Goal: Book appointment/travel/reservation

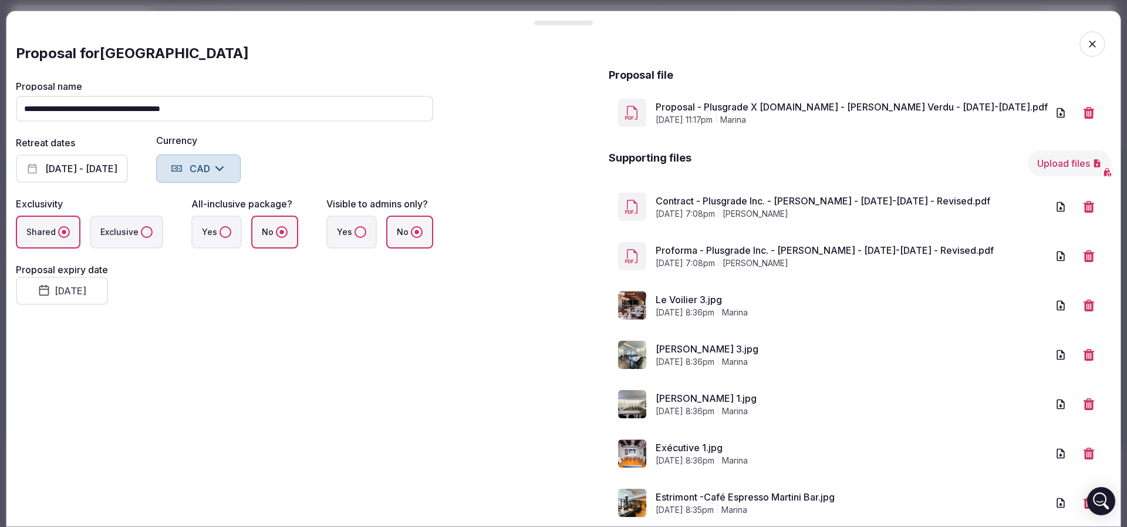
scroll to position [2026, 0]
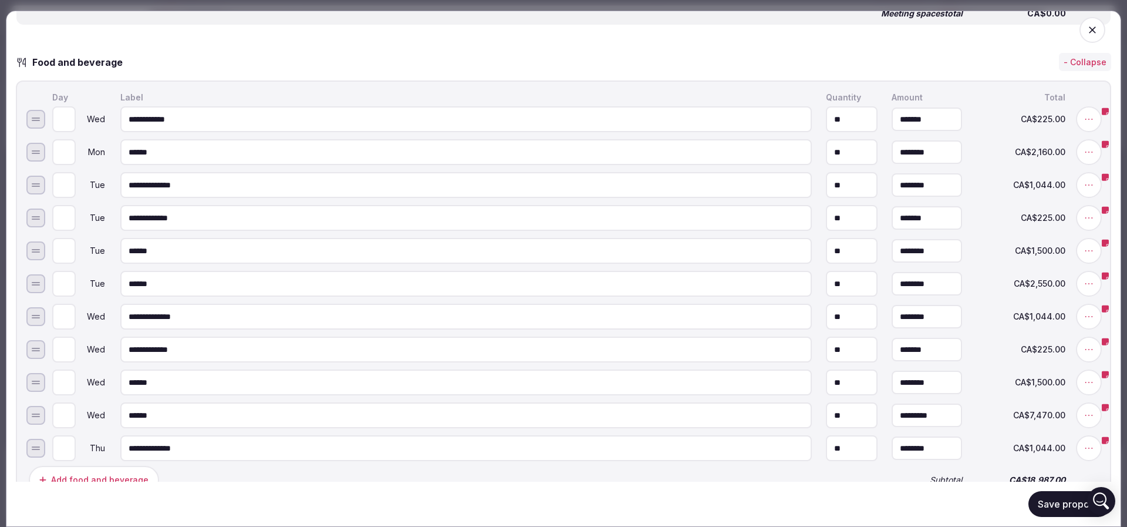
click at [1087, 26] on icon "button" at bounding box center [1093, 30] width 12 height 12
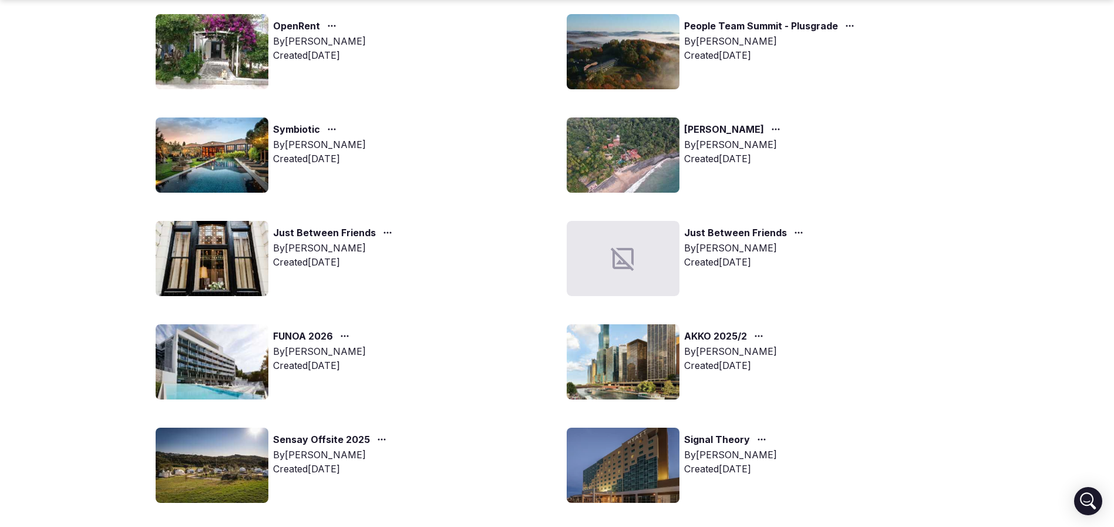
scroll to position [352, 0]
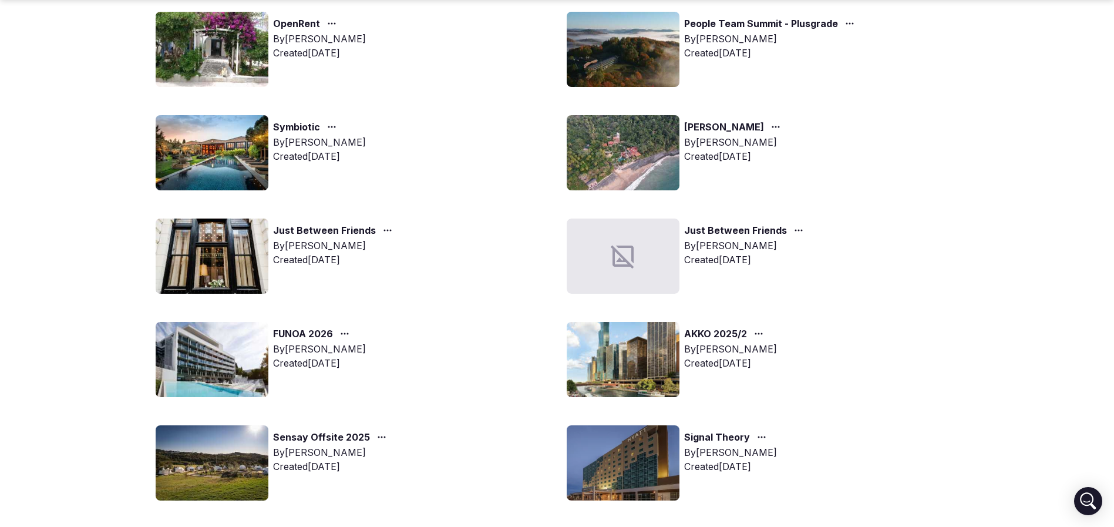
click at [619, 372] on img at bounding box center [623, 359] width 113 height 75
click at [636, 365] on img at bounding box center [623, 359] width 113 height 75
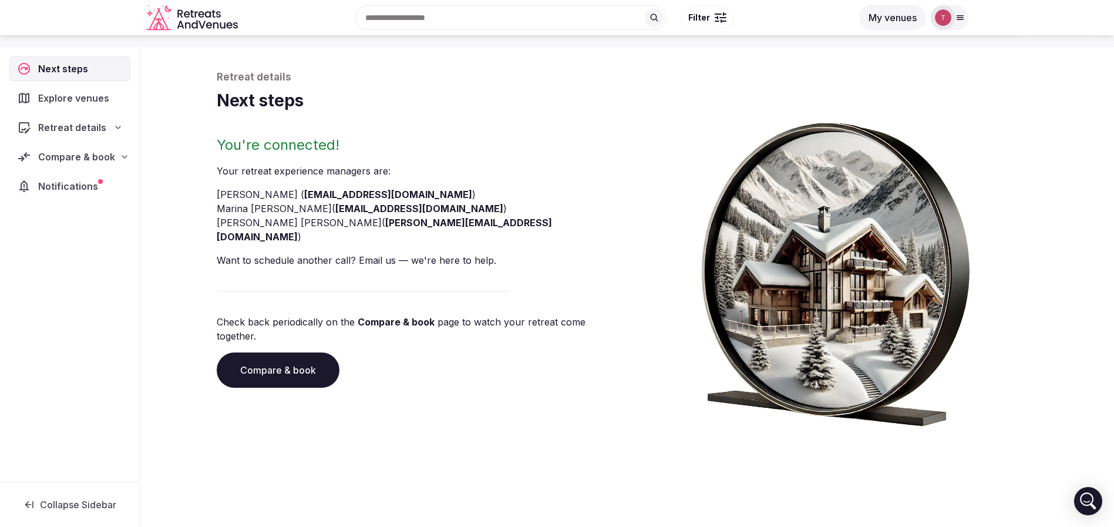
click at [288, 352] on link "Compare & book" at bounding box center [278, 369] width 123 height 35
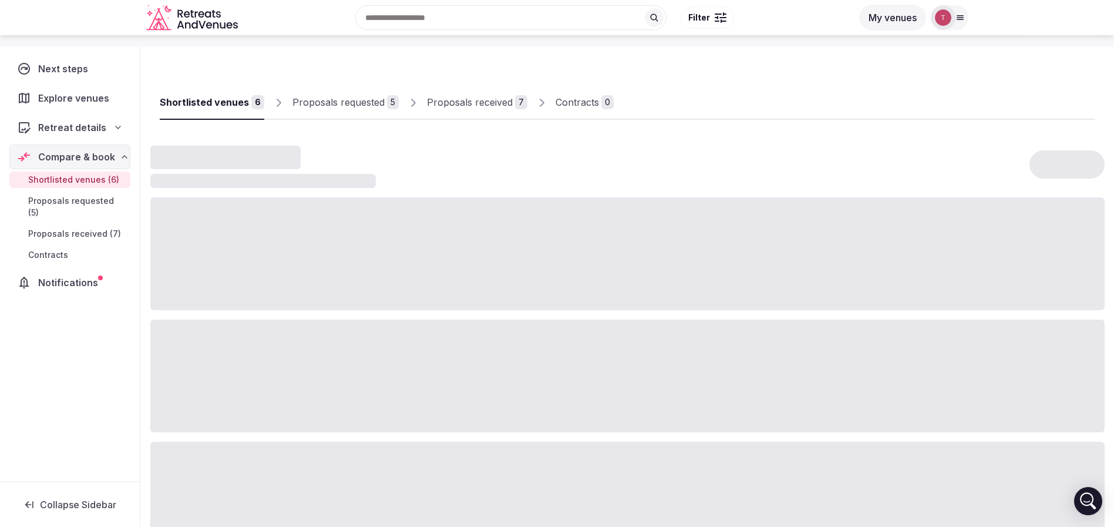
click at [453, 97] on div "Proposals received" at bounding box center [470, 102] width 86 height 14
click at [454, 98] on div "Proposals received" at bounding box center [470, 102] width 86 height 14
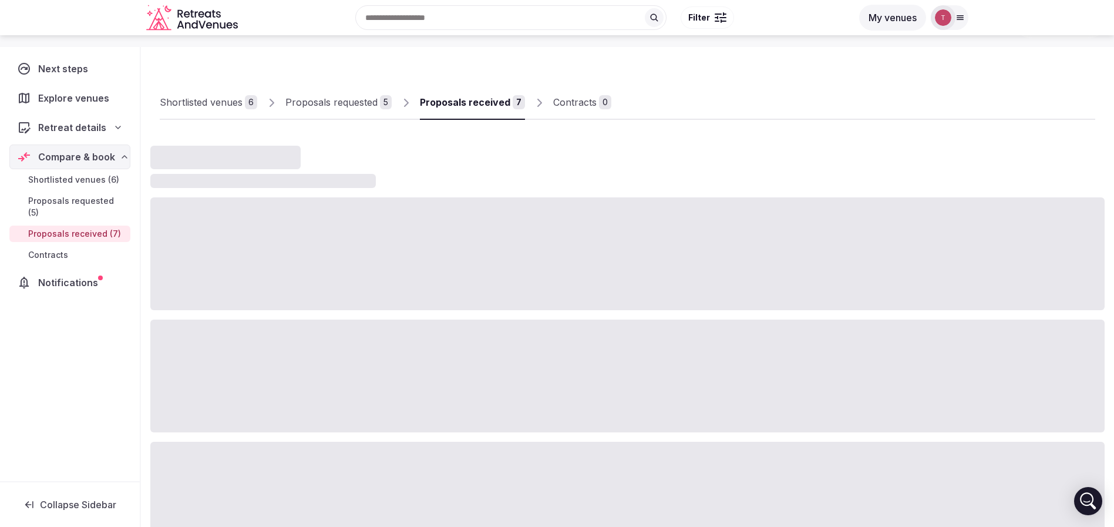
click at [454, 98] on div "Proposals received" at bounding box center [465, 102] width 90 height 14
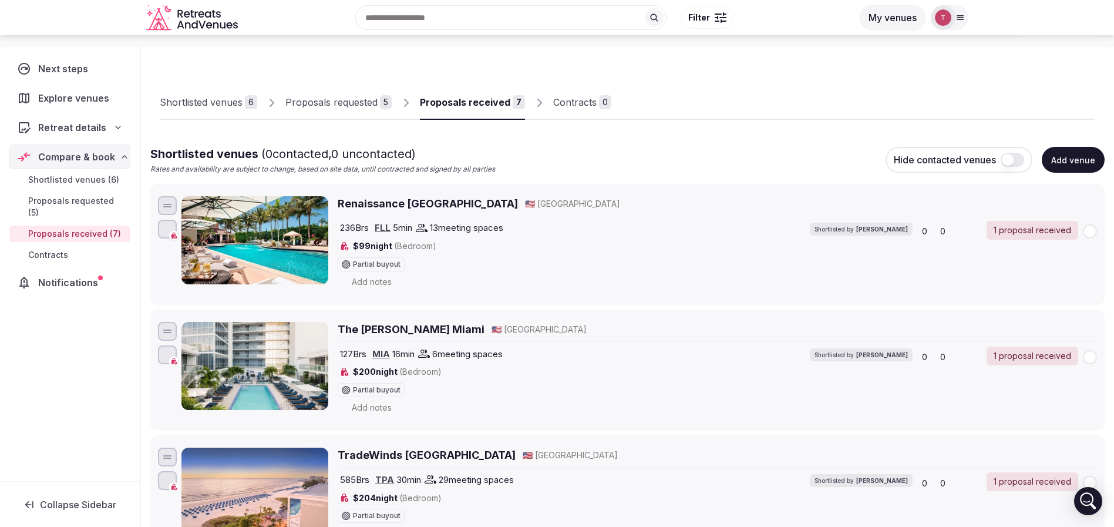
click at [463, 103] on div "Proposals received" at bounding box center [465, 102] width 90 height 14
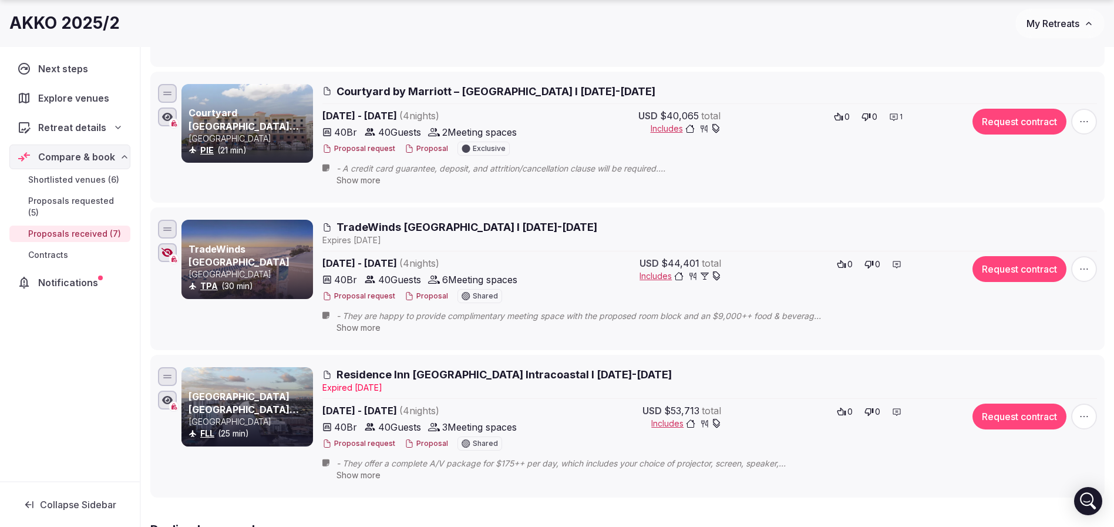
scroll to position [745, 0]
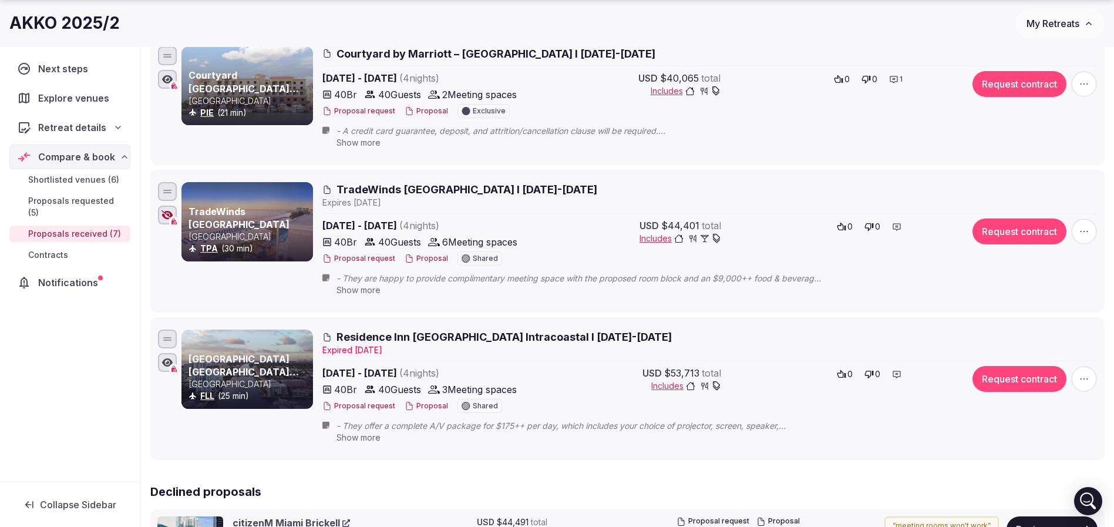
click at [163, 220] on div at bounding box center [167, 215] width 19 height 19
click at [338, 187] on span "TradeWinds Island Grand Resort I 8-12 Dec 2025" at bounding box center [466, 189] width 261 height 15
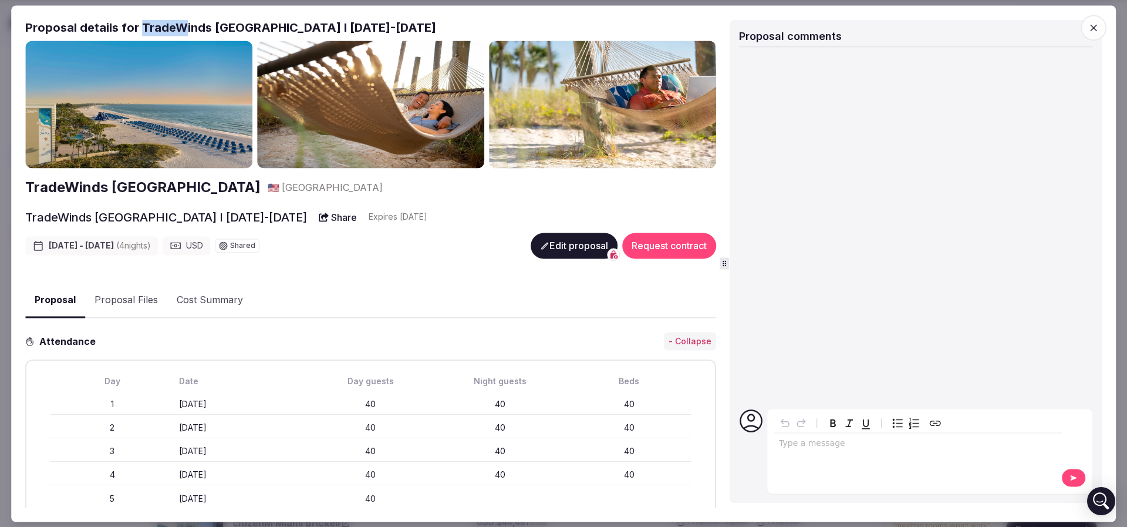
drag, startPoint x: 139, startPoint y: 24, endPoint x: 181, endPoint y: 21, distance: 42.4
click at [181, 21] on h2 "Proposal details for TradeWinds Island Grand Resort I 8-12 Dec 2025" at bounding box center [370, 27] width 691 height 16
click at [1090, 28] on icon "button" at bounding box center [1094, 28] width 12 height 12
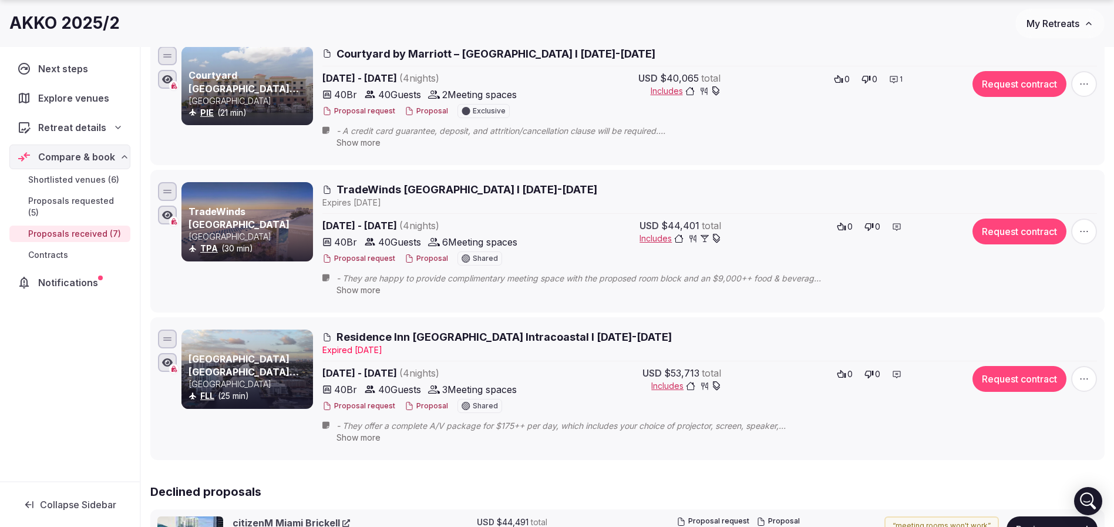
click at [356, 190] on span "TradeWinds Island Grand Resort I 8-12 Dec 2025" at bounding box center [466, 189] width 261 height 15
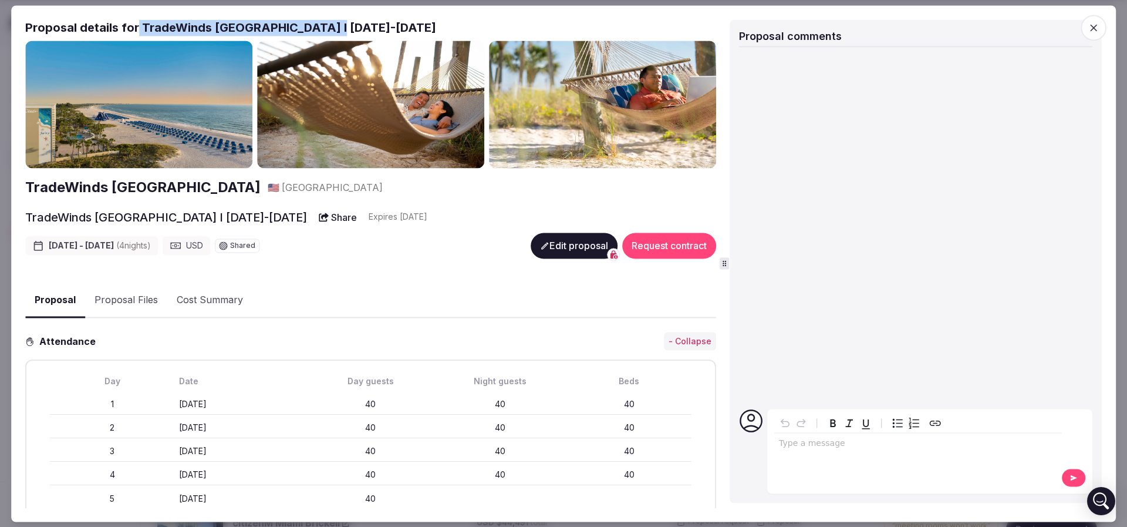
drag, startPoint x: 138, startPoint y: 23, endPoint x: 323, endPoint y: 24, distance: 185.0
click at [323, 24] on h2 "Proposal details for TradeWinds Island Grand Resort I 8-12 Dec 2025" at bounding box center [370, 27] width 691 height 16
drag, startPoint x: 248, startPoint y: 46, endPoint x: 149, endPoint y: 24, distance: 101.0
click at [149, 24] on h2 "Proposal details for TradeWinds Island Grand Resort I 8-12 Dec 2025" at bounding box center [370, 27] width 691 height 16
drag, startPoint x: 139, startPoint y: 28, endPoint x: 324, endPoint y: 21, distance: 185.1
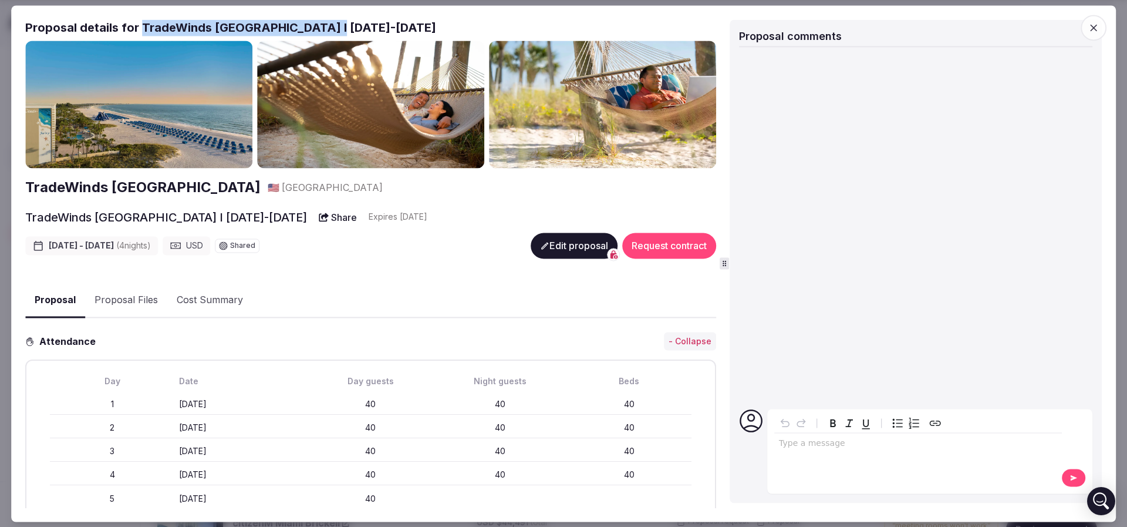
click at [324, 21] on h2 "Proposal details for TradeWinds Island Grand Resort I 8-12 Dec 2025" at bounding box center [370, 27] width 691 height 16
copy h2 "TradeWinds Island Grand Resort"
click at [1104, 23] on span "button" at bounding box center [1094, 28] width 26 height 26
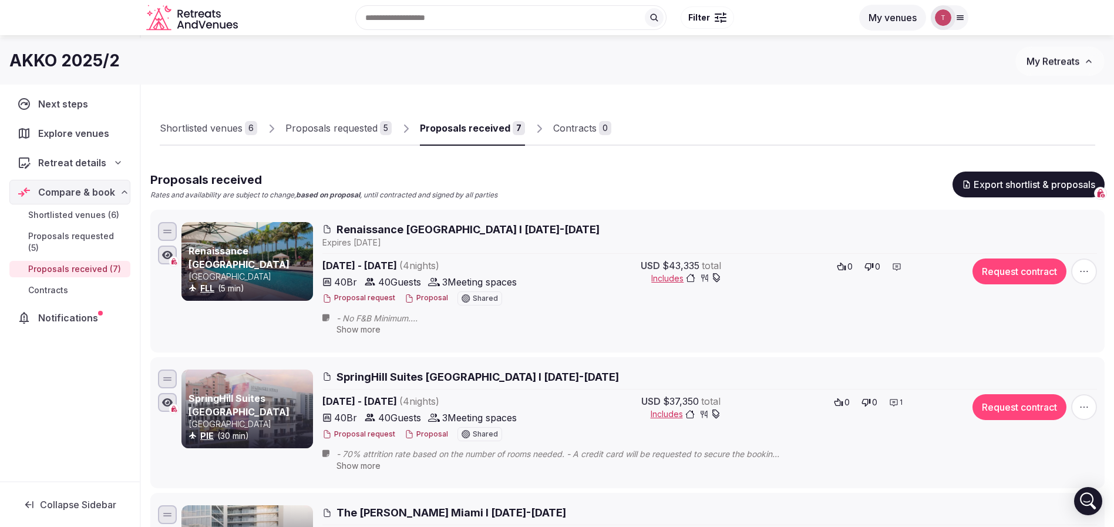
scroll to position [0, 0]
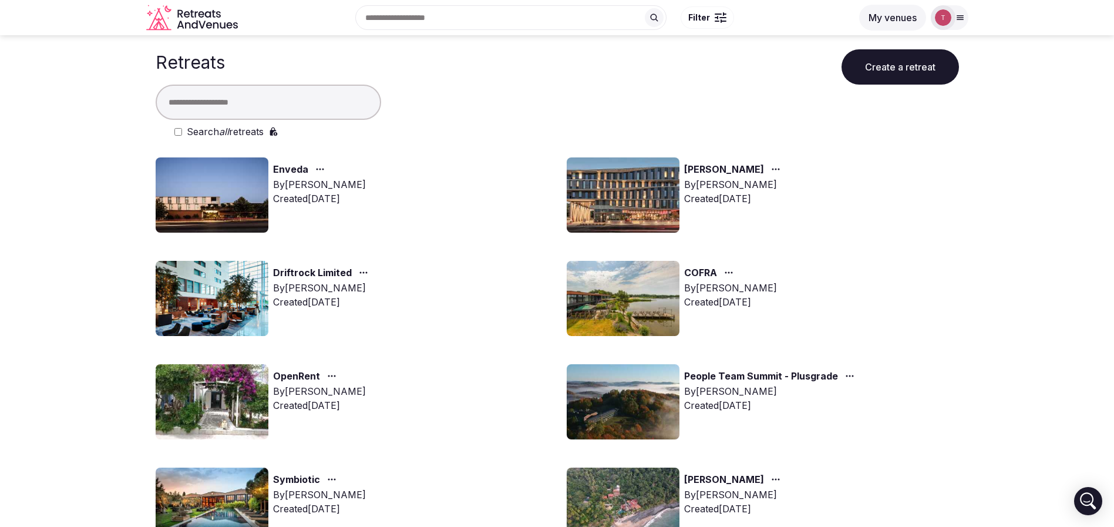
click at [214, 390] on img at bounding box center [212, 401] width 113 height 75
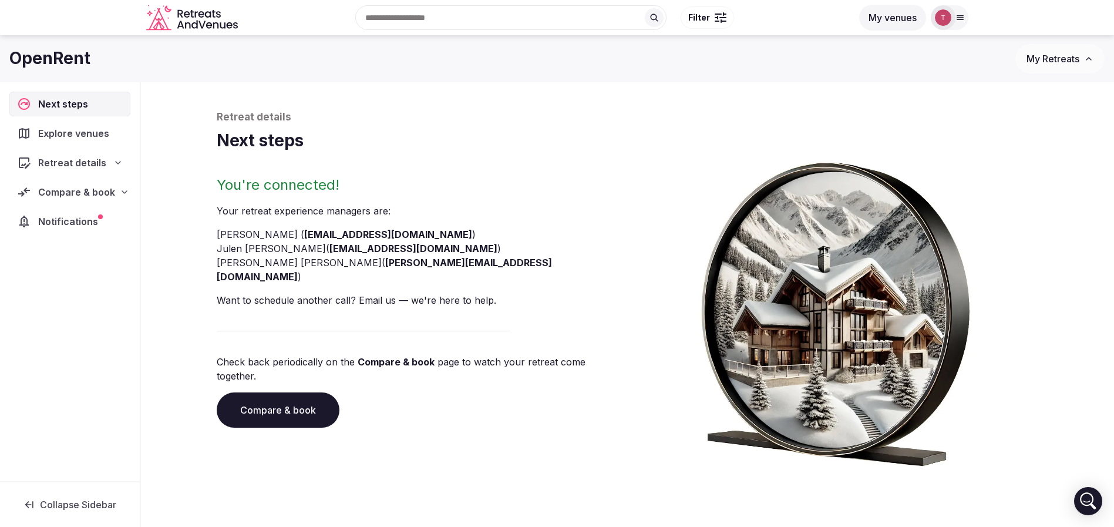
click at [280, 392] on link "Compare & book" at bounding box center [278, 409] width 123 height 35
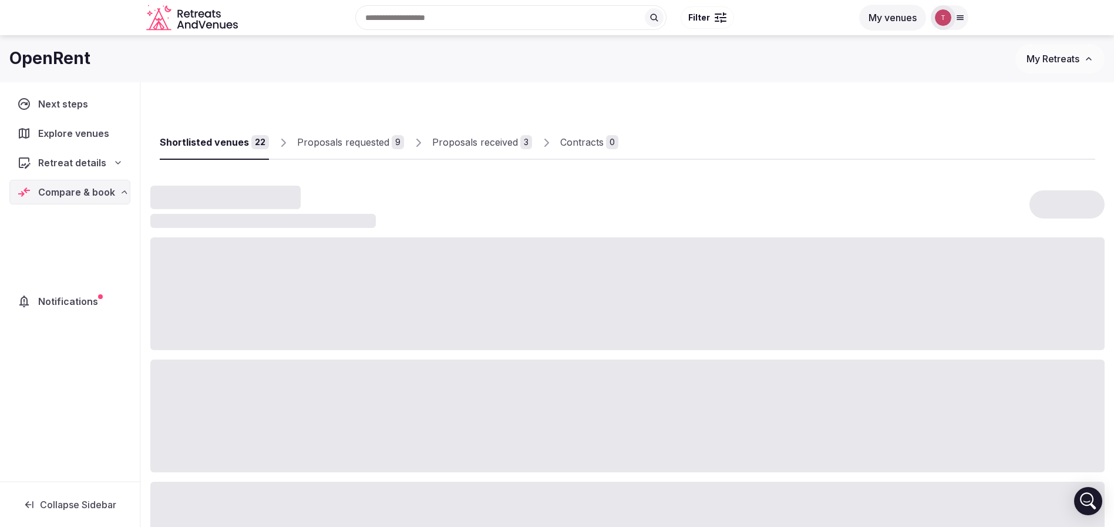
click at [280, 381] on div at bounding box center [627, 415] width 954 height 113
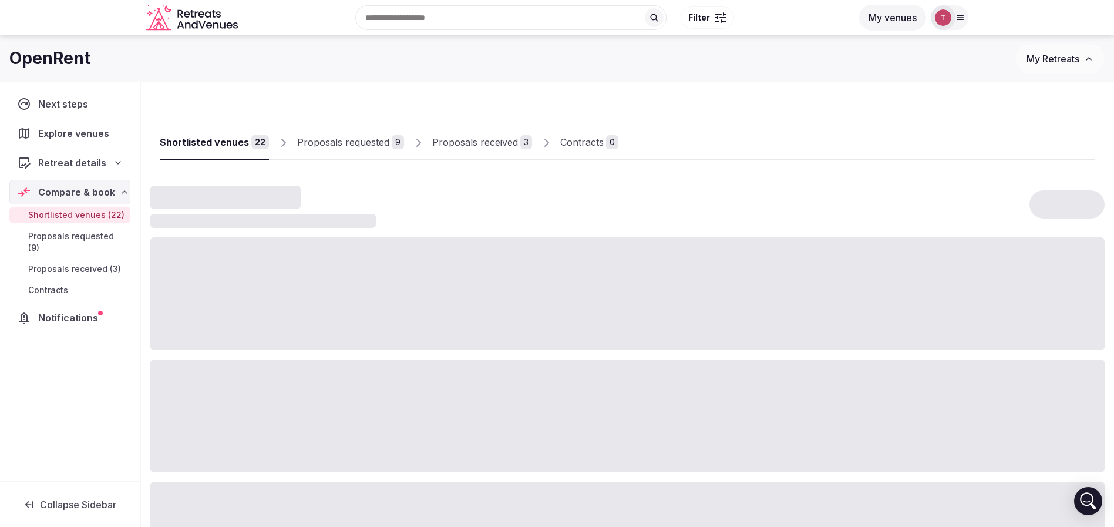
click at [500, 141] on div "Proposals received" at bounding box center [475, 142] width 86 height 14
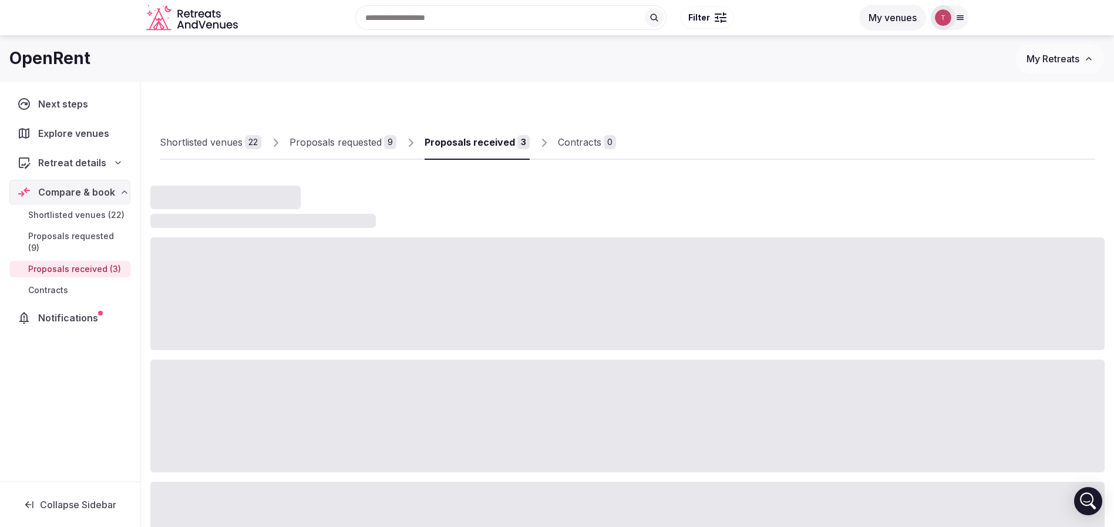
click at [500, 141] on div "Proposals received" at bounding box center [470, 142] width 90 height 14
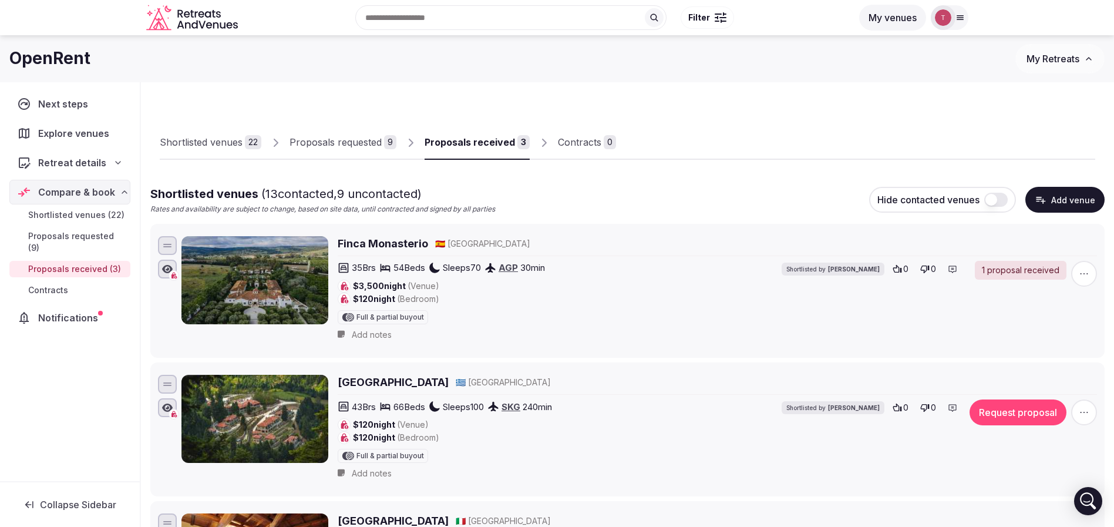
click at [517, 139] on div "3" at bounding box center [523, 142] width 12 height 14
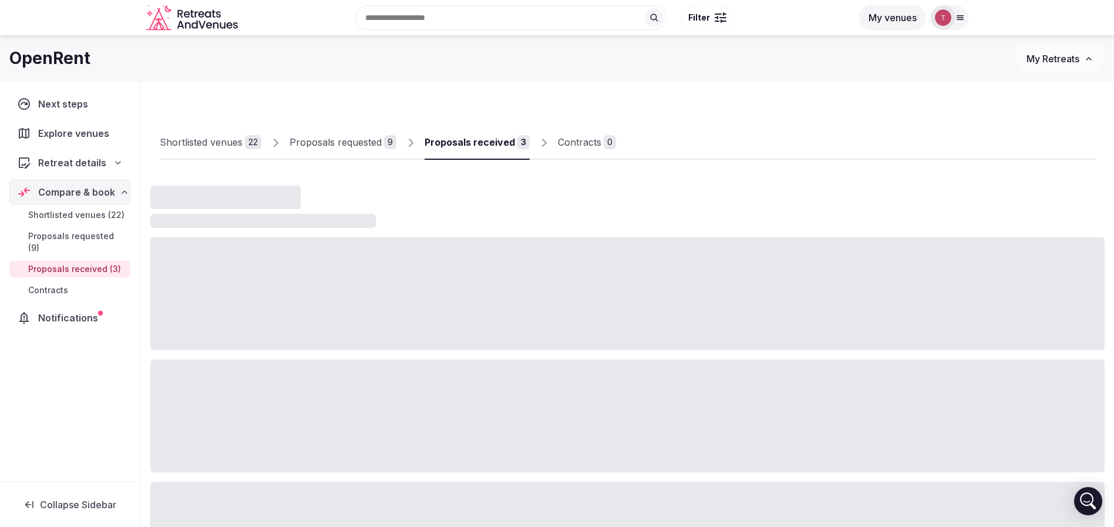
click at [517, 139] on div "3" at bounding box center [523, 142] width 12 height 14
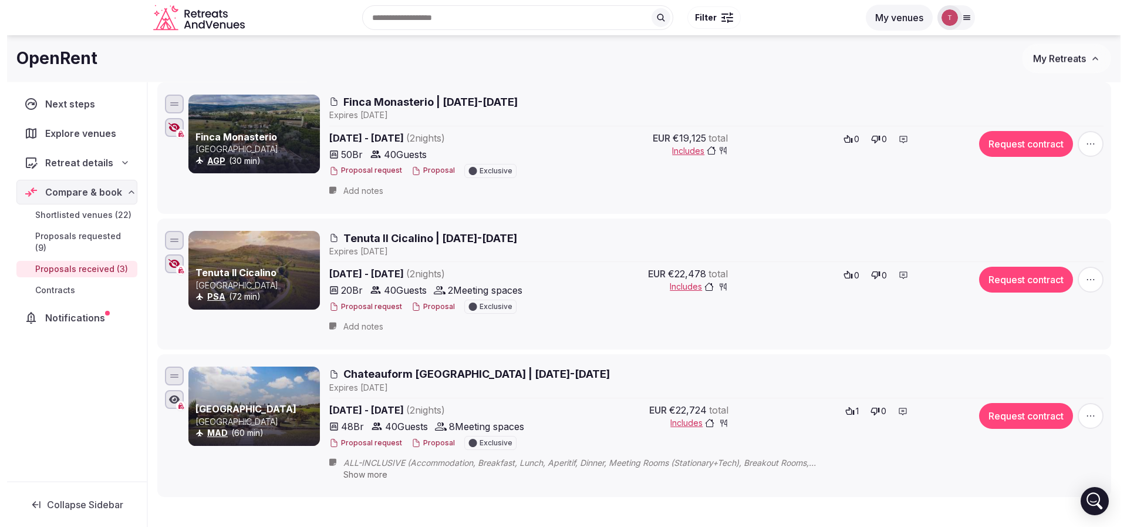
scroll to position [105, 0]
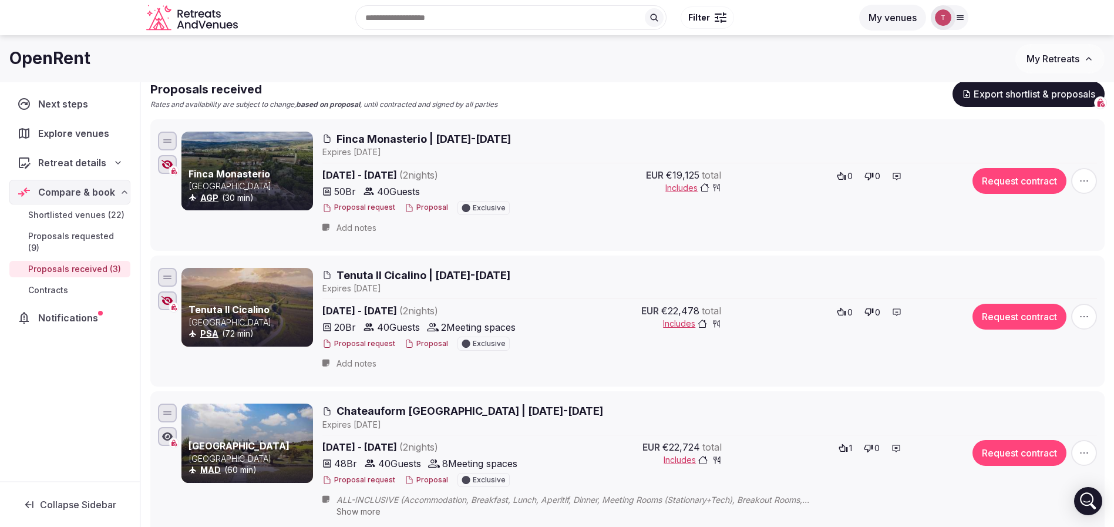
click at [346, 279] on span "Tenuta Il Cicalino | [DATE]-[DATE]" at bounding box center [423, 275] width 174 height 15
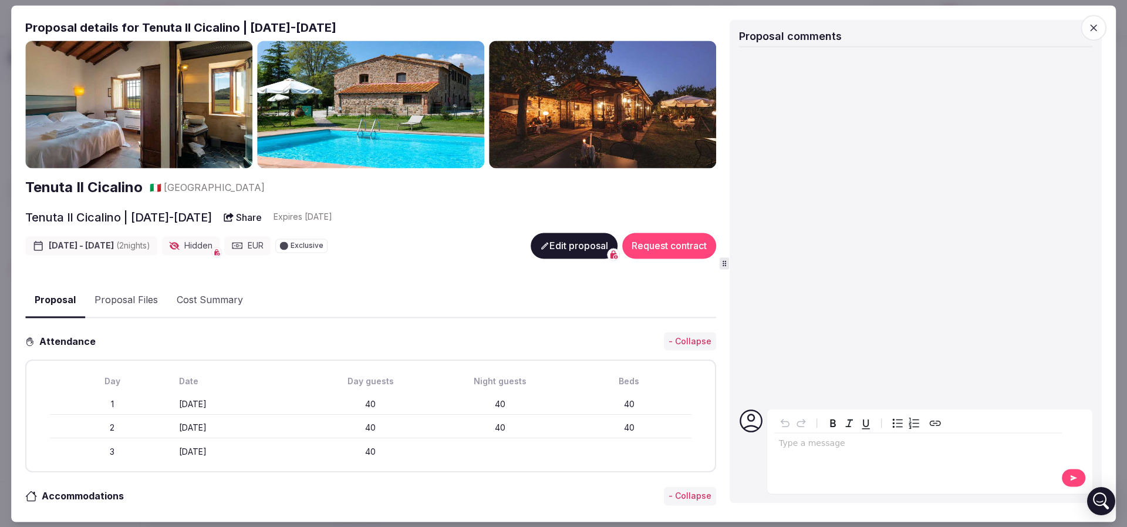
click at [142, 102] on img at bounding box center [138, 105] width 227 height 128
click at [384, 100] on img at bounding box center [370, 105] width 227 height 128
click at [683, 110] on img at bounding box center [602, 105] width 227 height 128
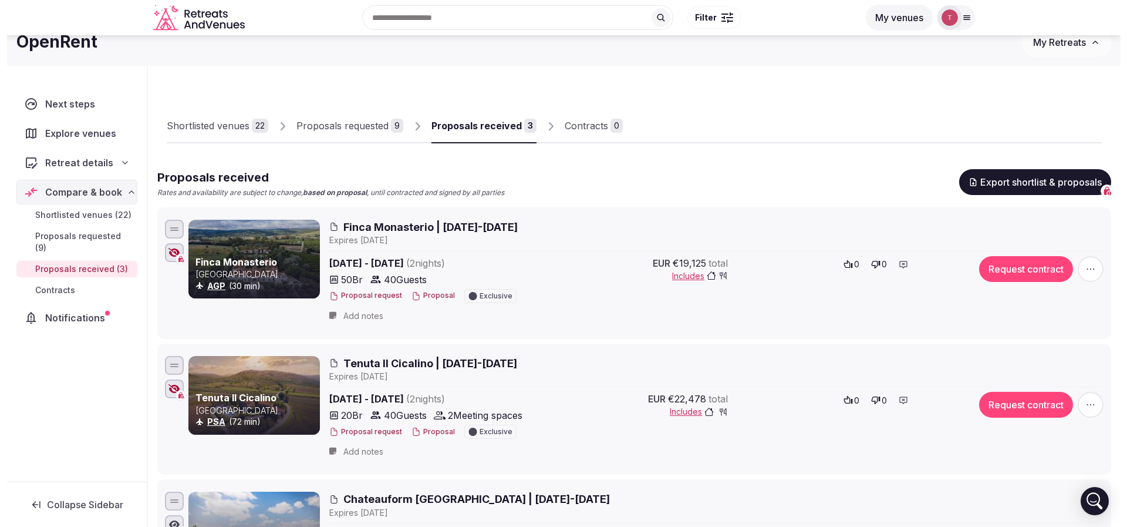
scroll to position [193, 0]
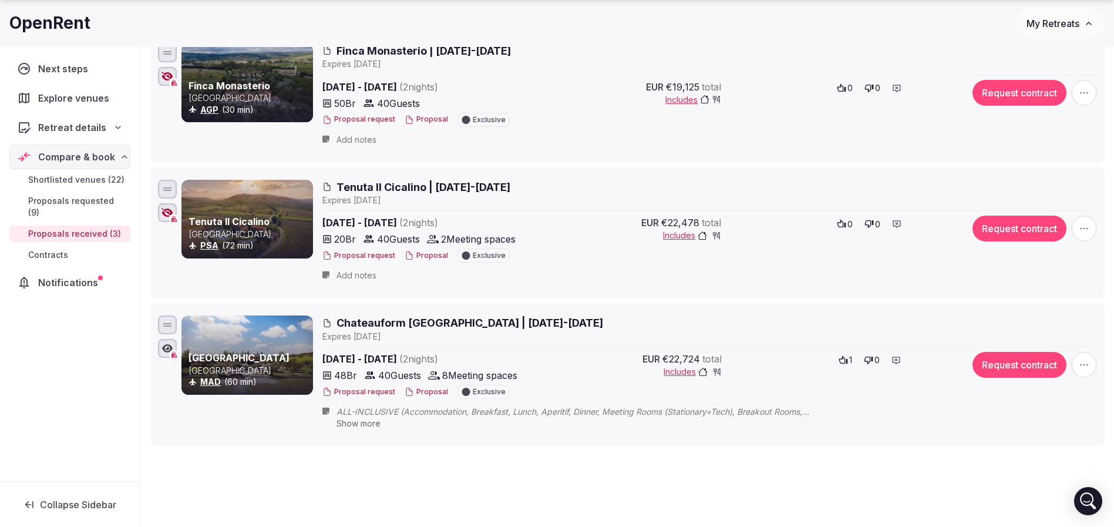
click at [901, 219] on div at bounding box center [896, 223] width 16 height 16
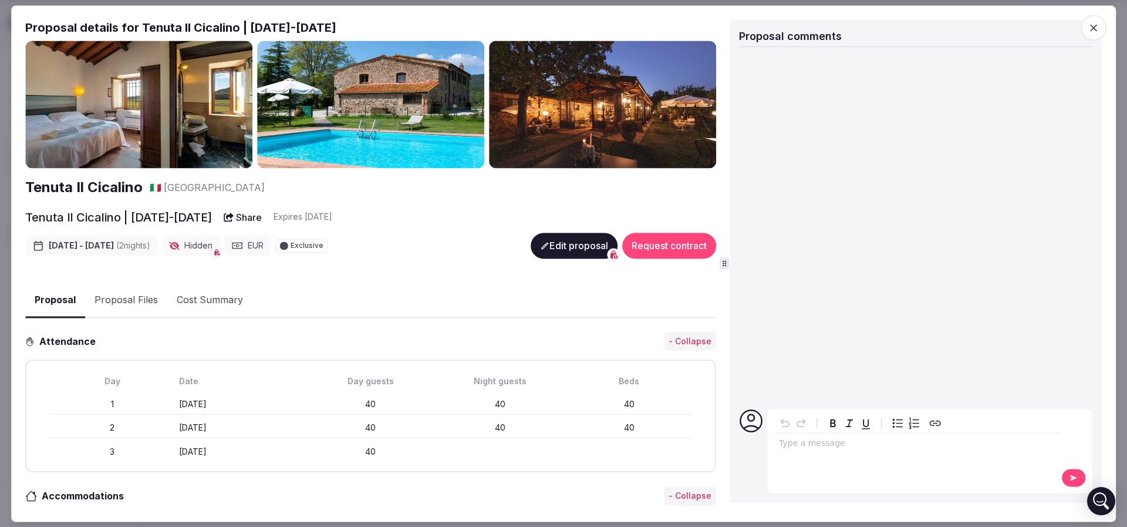
click at [827, 446] on p "editable markdown" at bounding box center [918, 443] width 278 height 12
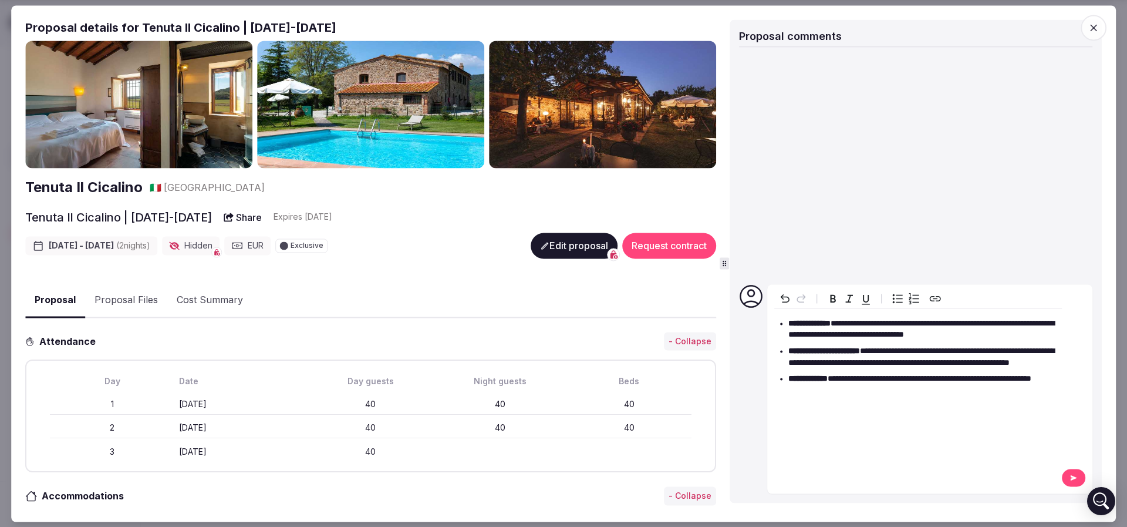
click at [1069, 473] on icon at bounding box center [1073, 477] width 9 height 8
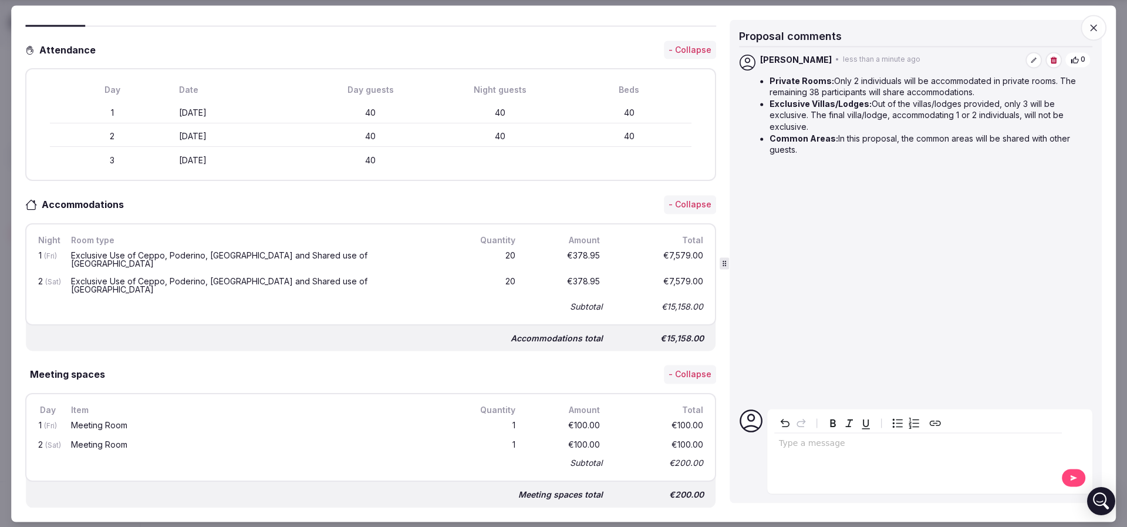
scroll to position [0, 0]
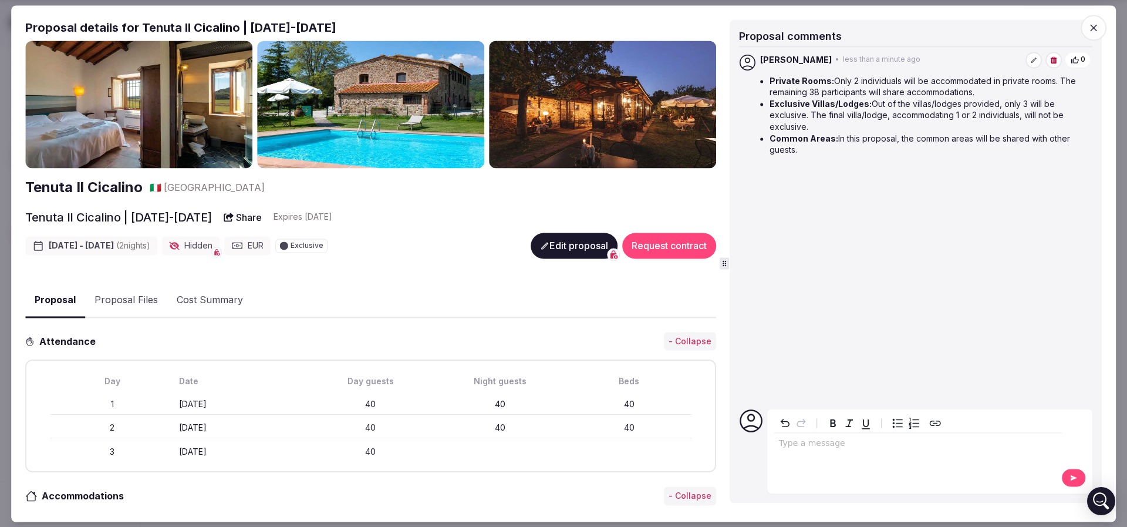
click at [551, 244] on button "Edit proposal" at bounding box center [574, 246] width 87 height 26
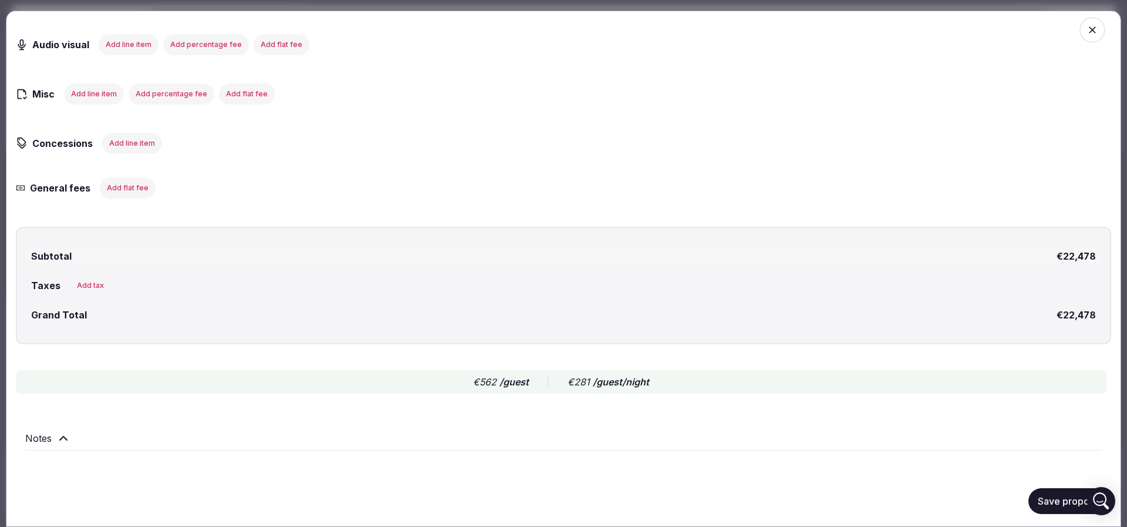
scroll to position [1333, 0]
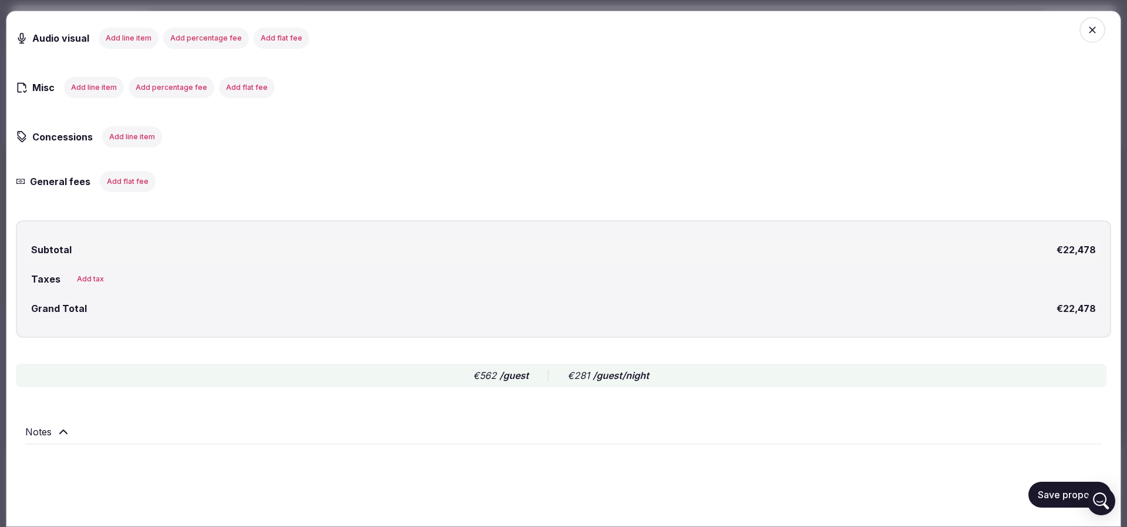
click at [66, 430] on icon at bounding box center [63, 432] width 14 height 14
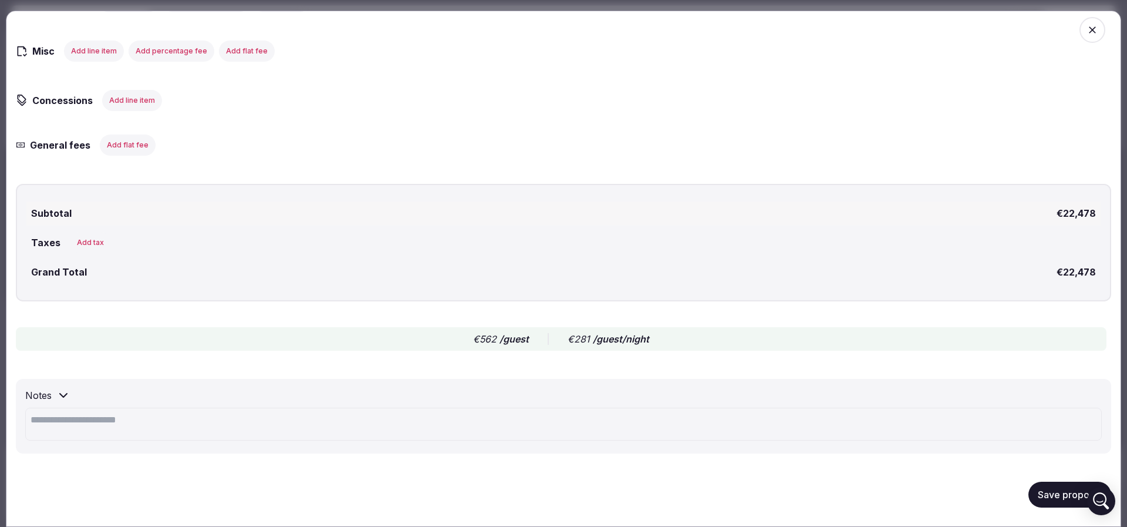
scroll to position [1370, 0]
click at [164, 417] on textarea at bounding box center [563, 423] width 1077 height 33
paste textarea "**********"
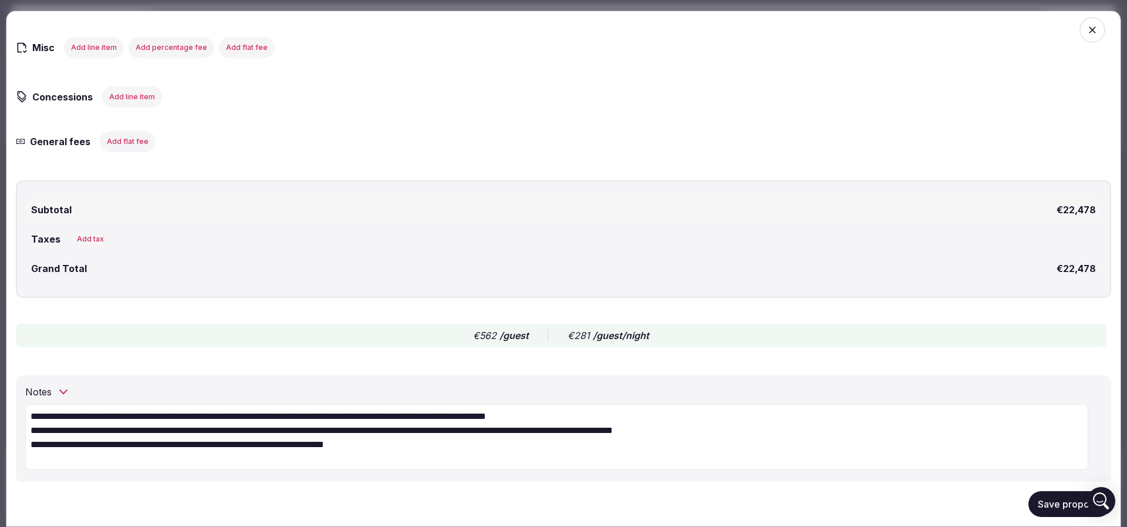
type textarea "**********"
click at [1038, 497] on button "Save proposal" at bounding box center [1070, 504] width 83 height 26
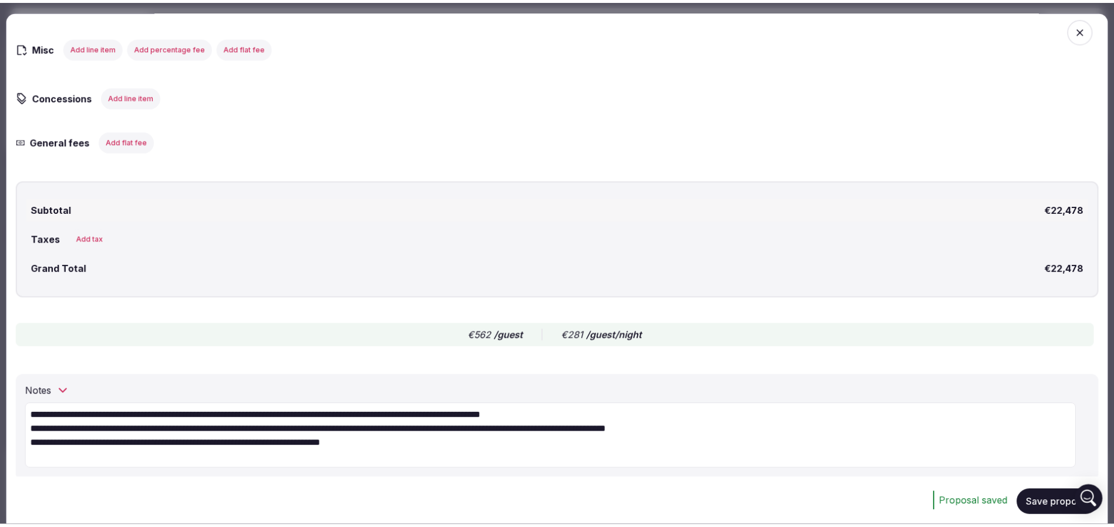
scroll to position [577, 0]
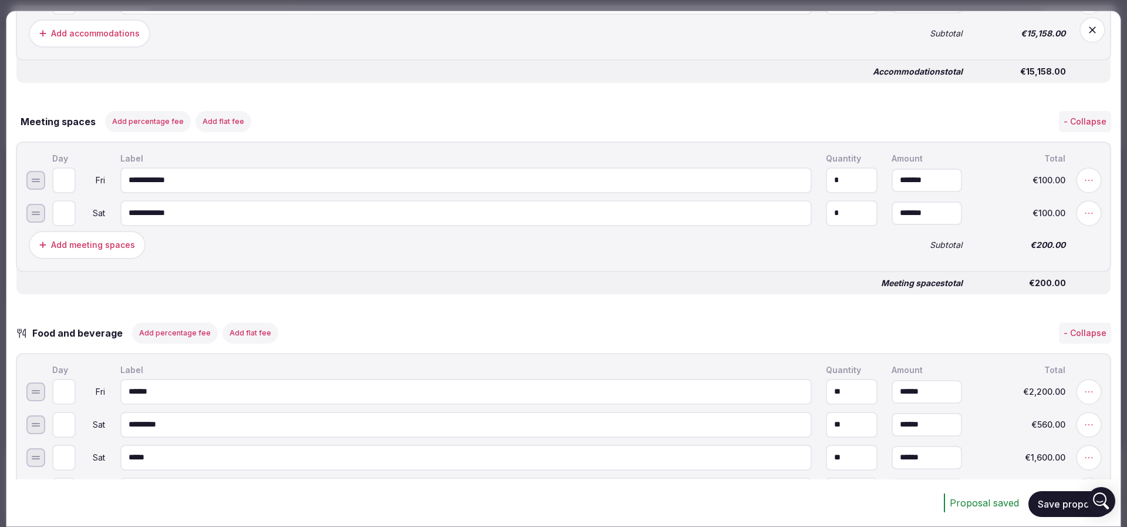
click at [1087, 26] on icon "button" at bounding box center [1093, 30] width 12 height 12
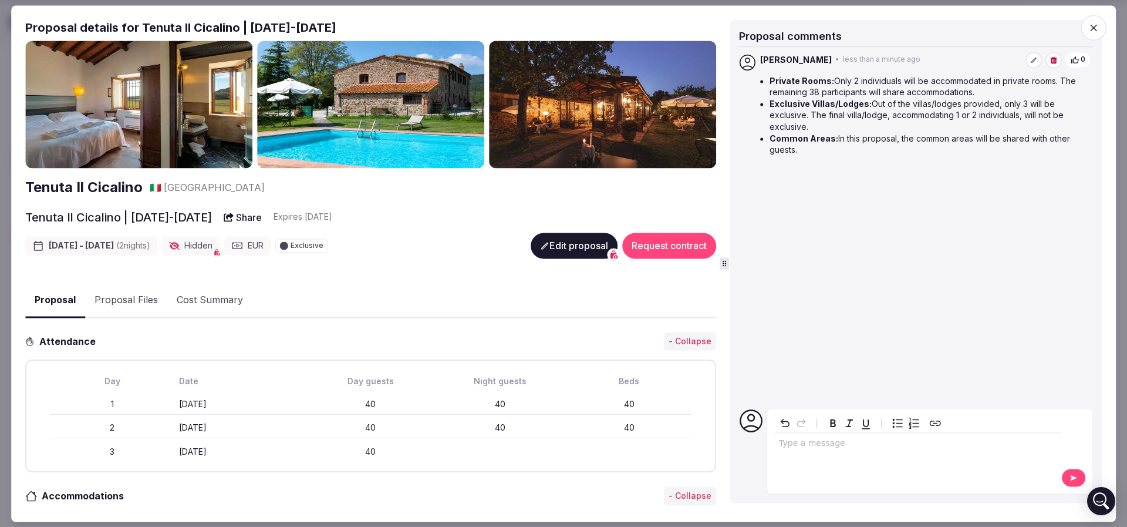
click at [1090, 25] on icon "button" at bounding box center [1094, 28] width 12 height 12
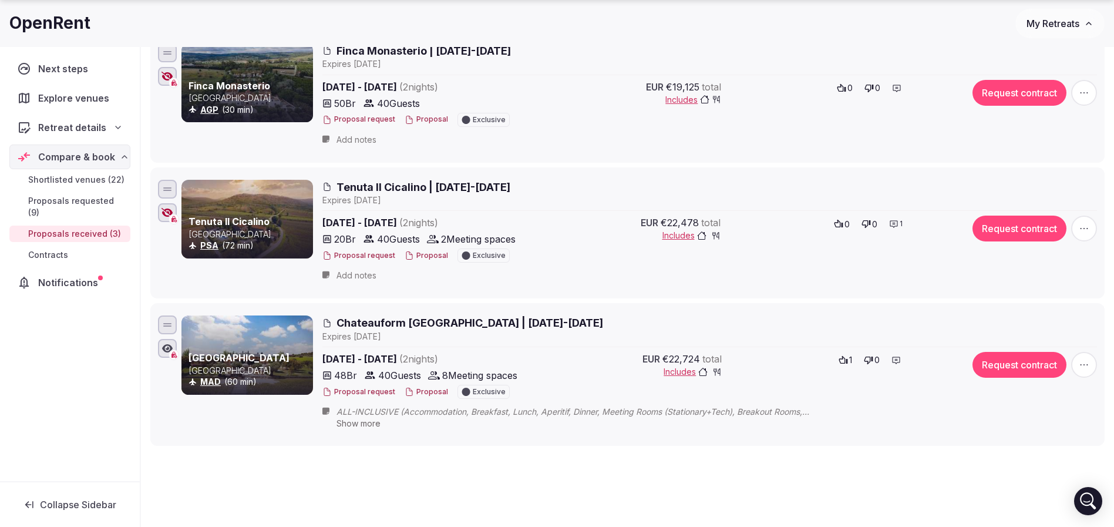
click at [163, 220] on div at bounding box center [167, 212] width 19 height 19
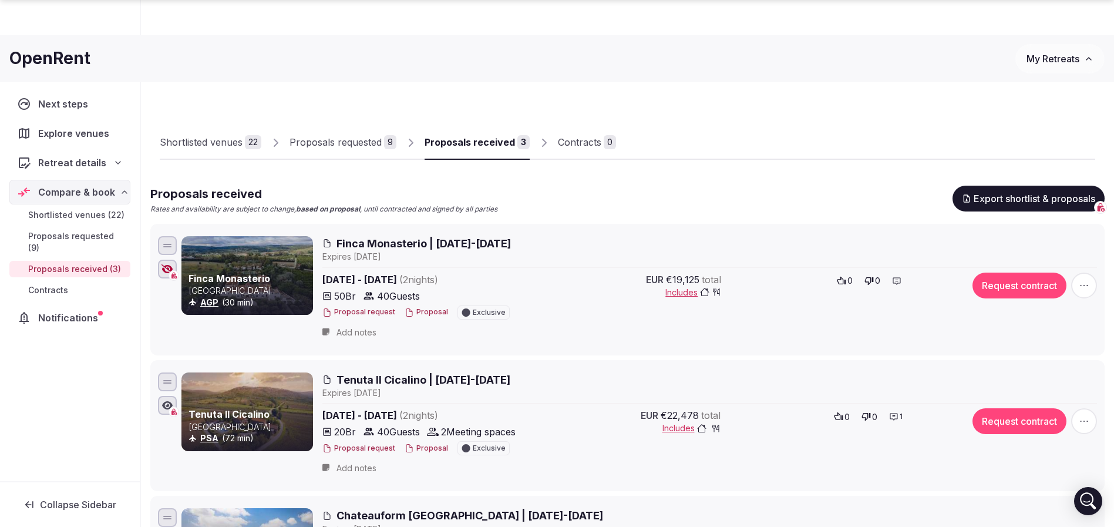
scroll to position [281, 0]
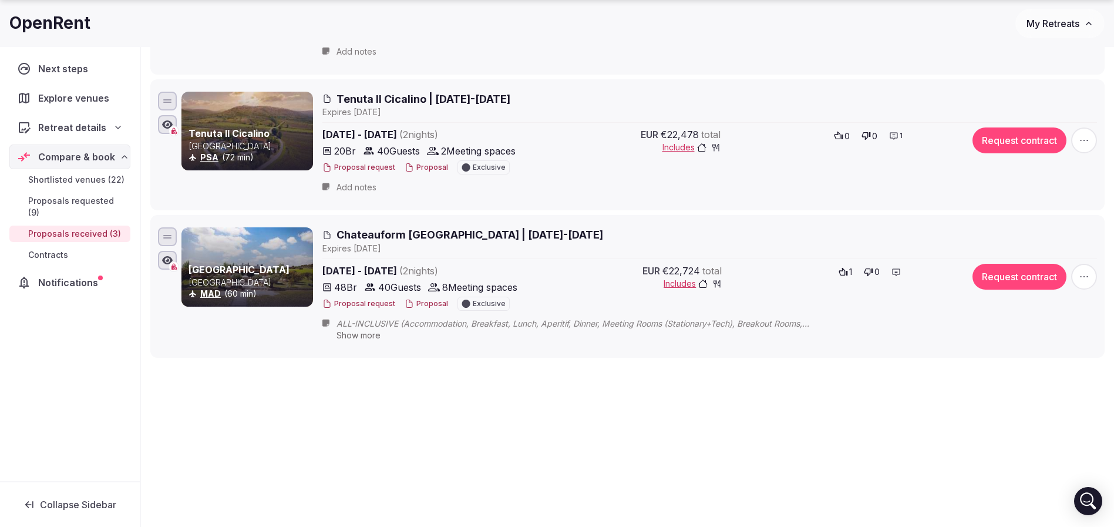
click at [361, 125] on div "Tenuta Il Cicalino | 15-17 May 2026 Expire s Aug 19th, 2025 May 15th - 17th, 20…" at bounding box center [709, 145] width 774 height 107
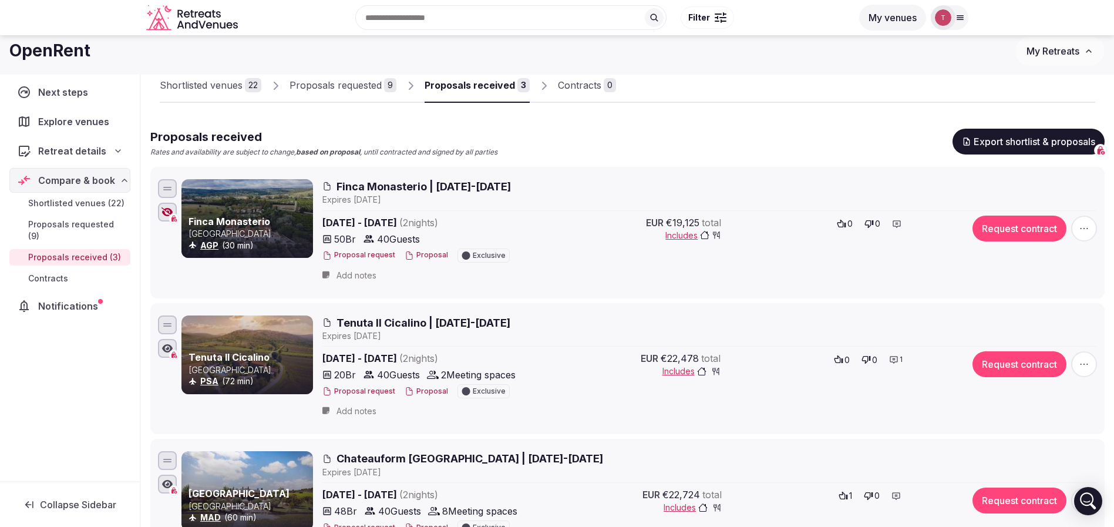
scroll to position [0, 0]
